Goal: Information Seeking & Learning: Check status

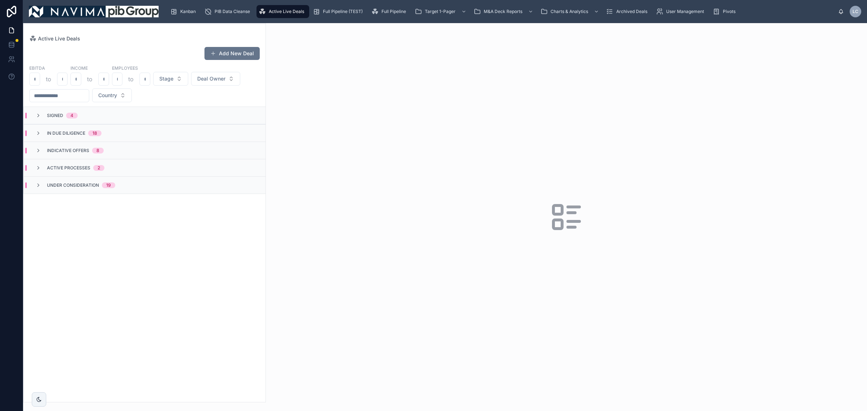
click at [820, 146] on div at bounding box center [566, 217] width 601 height 388
click at [87, 117] on div "Signed 4" at bounding box center [145, 115] width 242 height 17
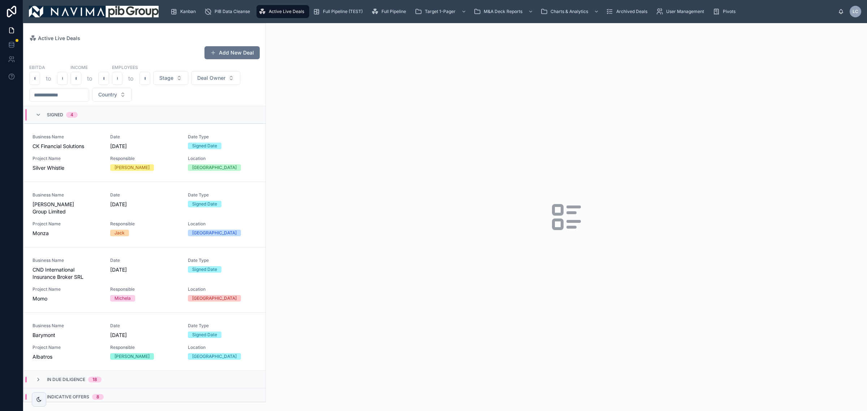
drag, startPoint x: 161, startPoint y: 157, endPoint x: 203, endPoint y: 95, distance: 75.0
click at [161, 158] on span "Responsible" at bounding box center [144, 159] width 69 height 6
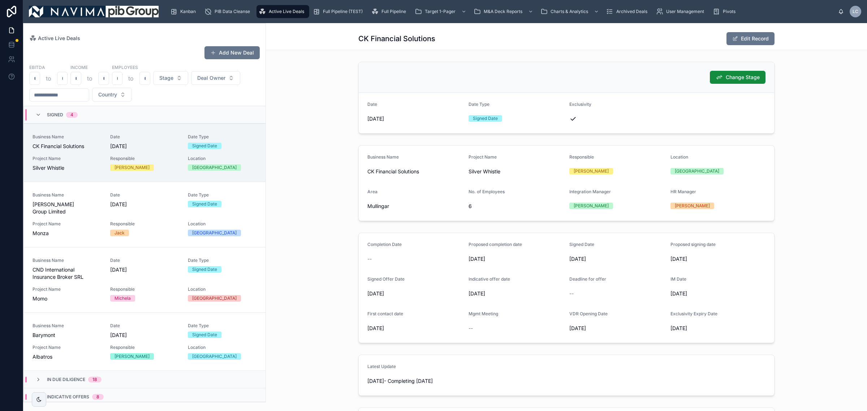
click at [59, 118] on div "Signed 4" at bounding box center [62, 115] width 31 height 12
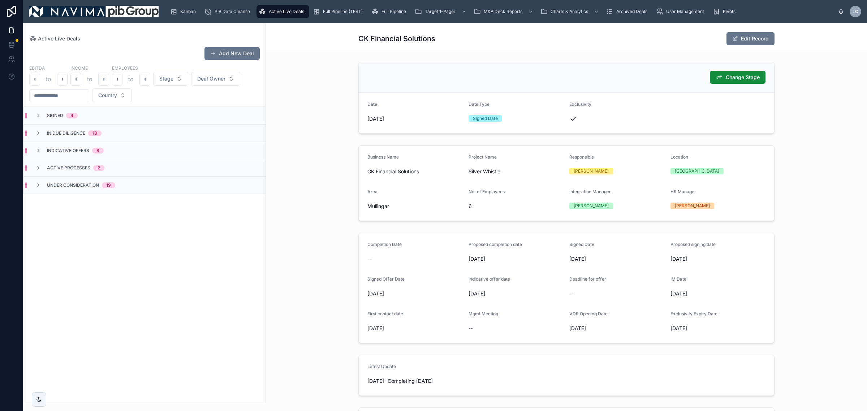
click at [88, 135] on div "18" at bounding box center [94, 133] width 13 height 6
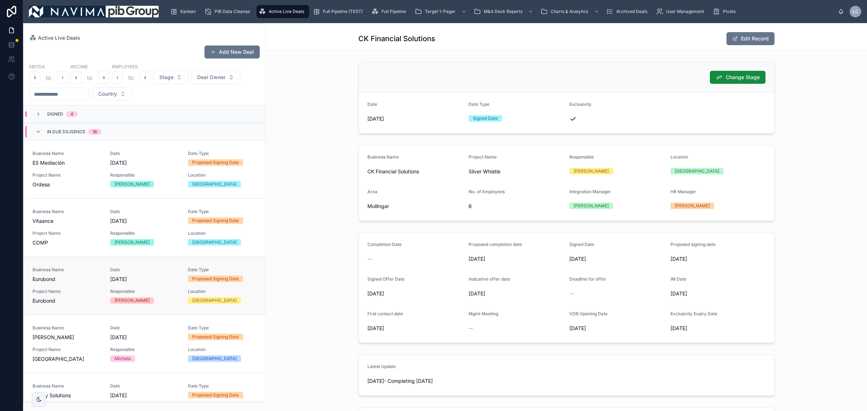
click at [166, 286] on div "Business Name Eurobond Date [DATE] Date Type Proposed Signing Date Project Name…" at bounding box center [145, 286] width 224 height 38
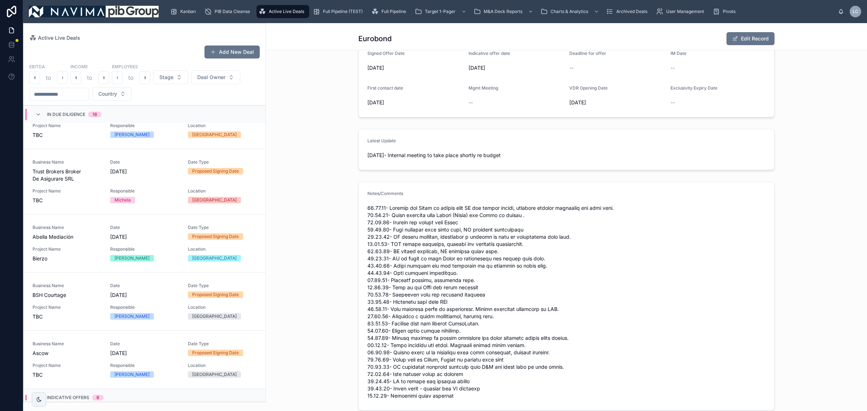
scroll to position [853, 0]
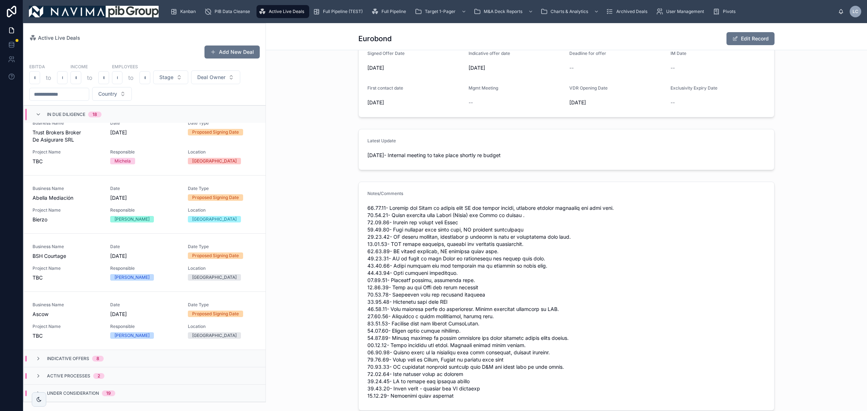
click at [105, 112] on div "In Due Diligence 18" at bounding box center [68, 115] width 83 height 12
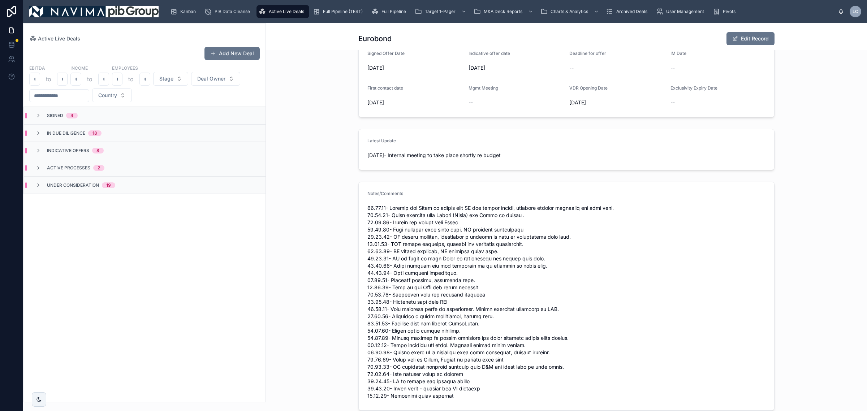
scroll to position [0, 0]
click at [655, 237] on span at bounding box center [566, 301] width 398 height 195
click at [633, 251] on span at bounding box center [566, 301] width 398 height 195
